Goal: Transaction & Acquisition: Register for event/course

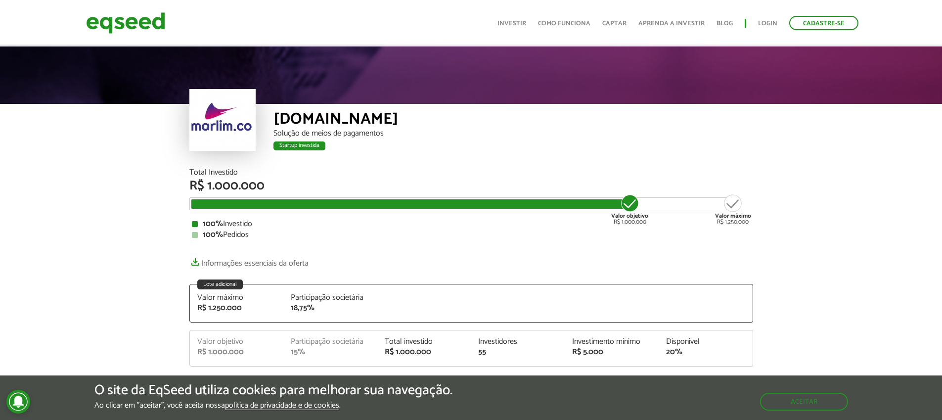
scroll to position [877, 0]
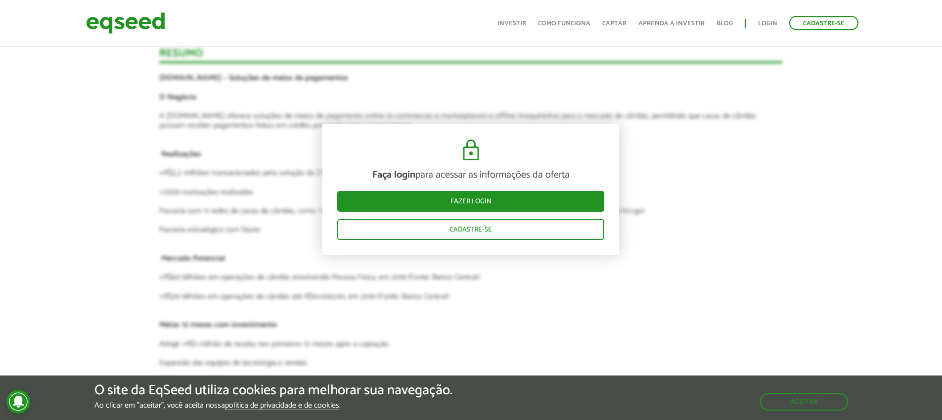
click at [460, 300] on article "Faça login para acessar as informações da oferta Fazer login Cadastre-se [GEOGR…" at bounding box center [470, 292] width 623 height 790
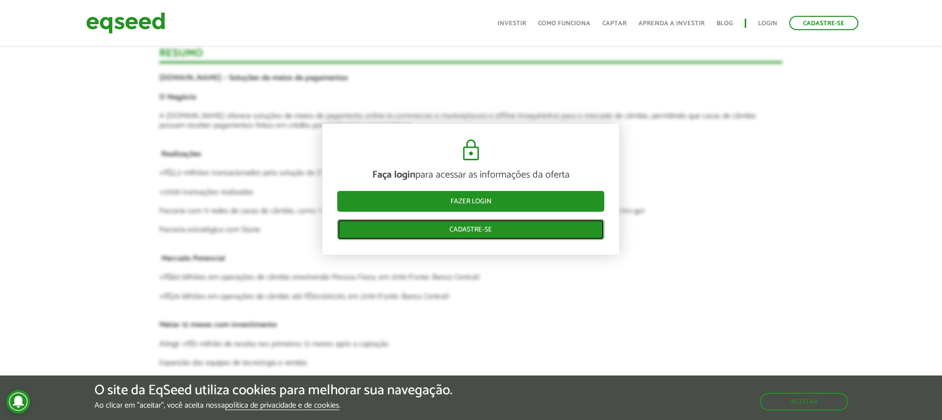
click at [465, 230] on link "Cadastre-se" at bounding box center [470, 229] width 267 height 21
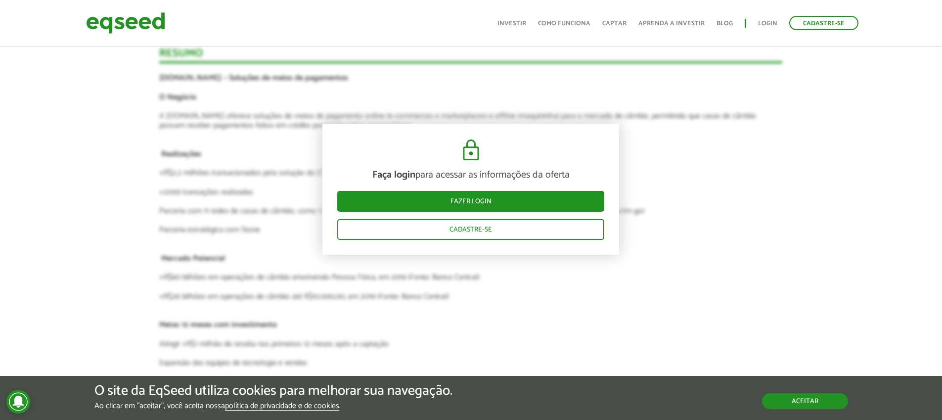
click at [812, 402] on button "Aceitar" at bounding box center [805, 401] width 86 height 16
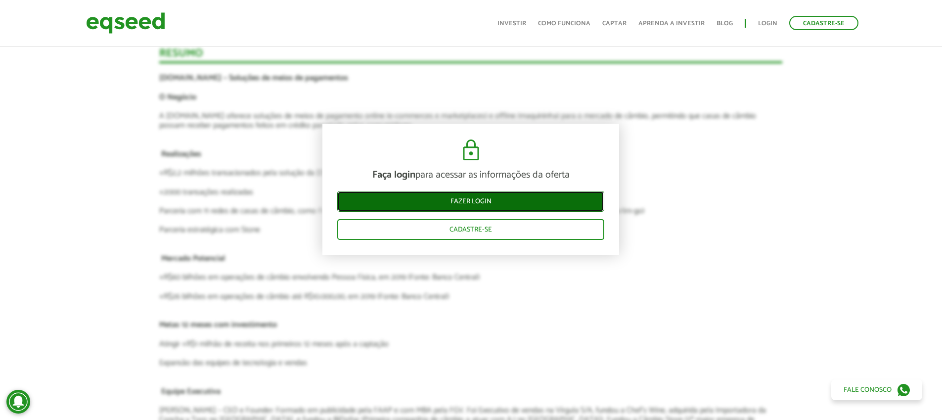
click at [497, 202] on link "Fazer login" at bounding box center [470, 201] width 267 height 21
